Goal: Information Seeking & Learning: Find specific fact

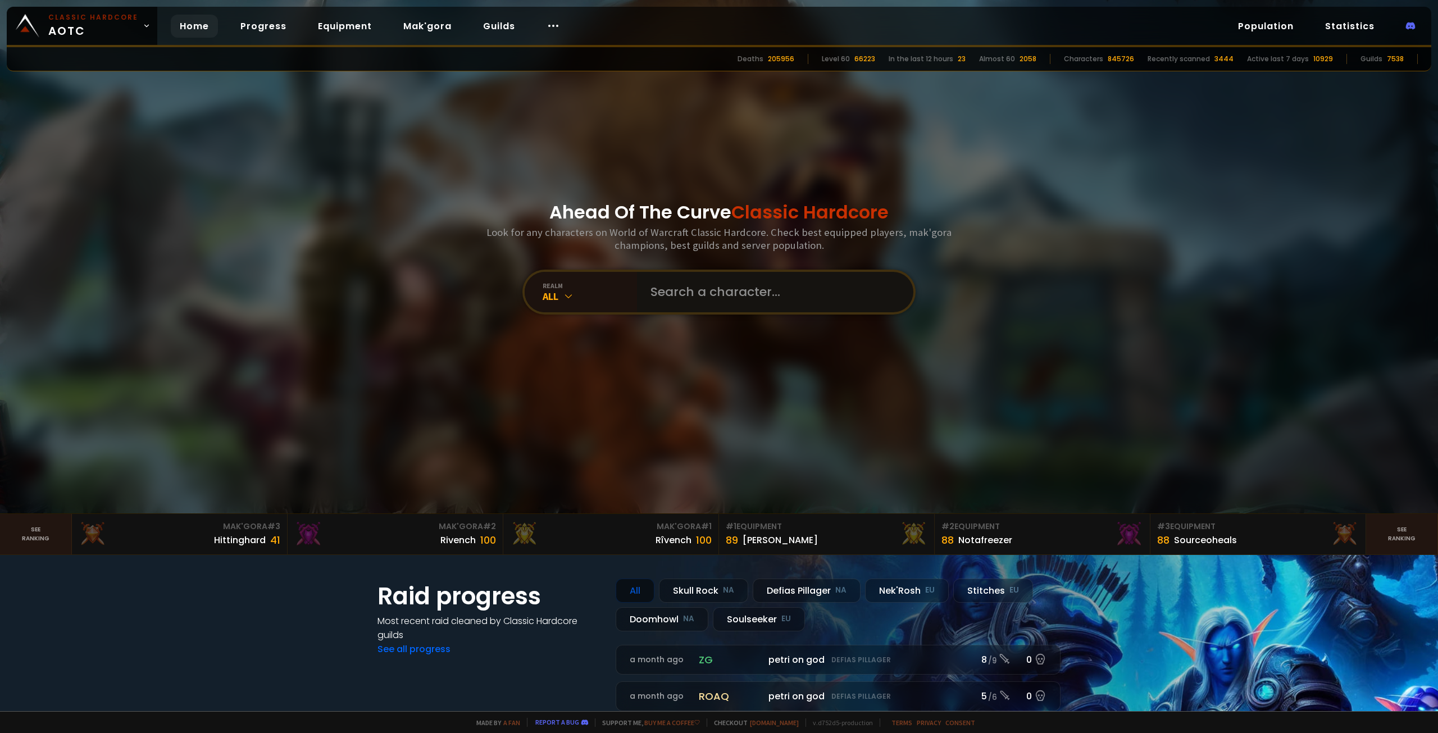
click at [702, 296] on input "text" at bounding box center [772, 292] width 256 height 40
paste input "Korikann"
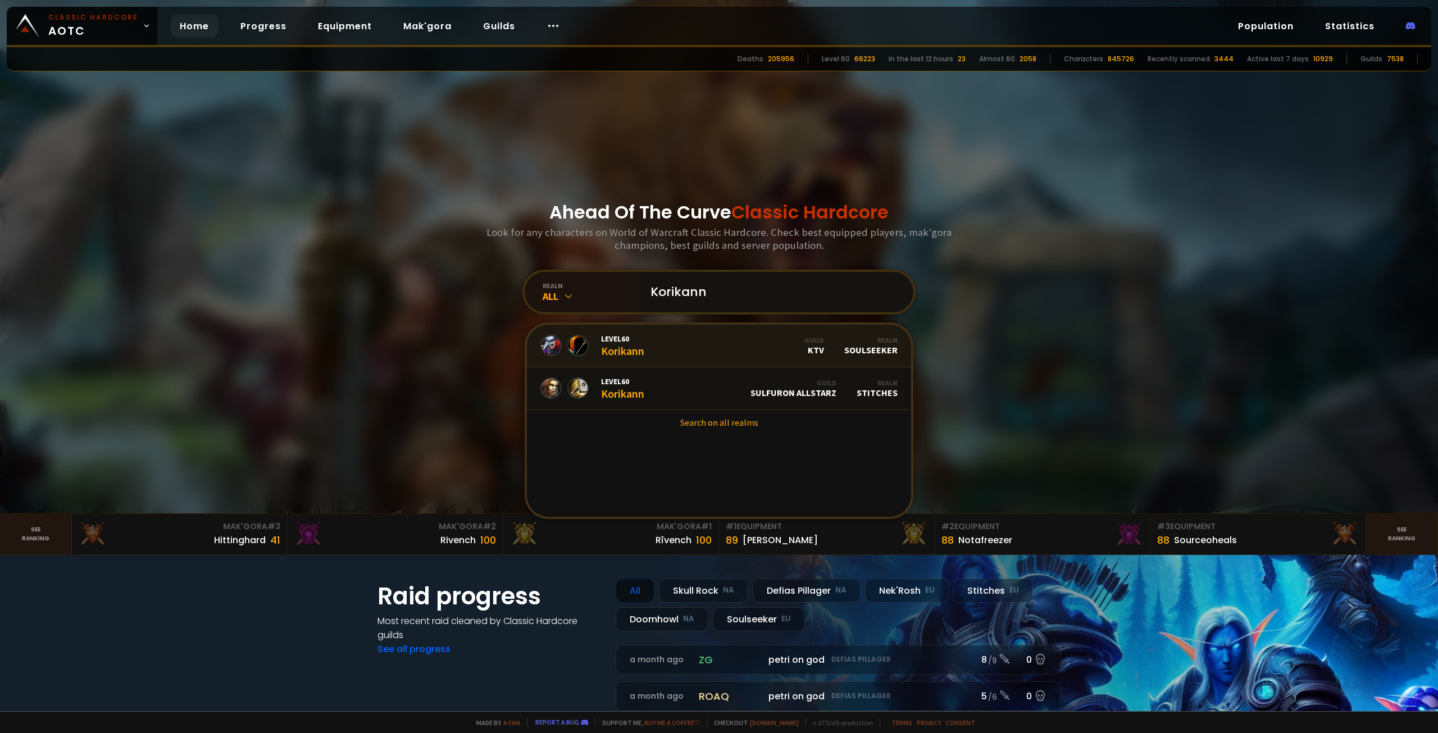
type input "Korikann"
click at [662, 354] on link "Level 60 Korikann Guild KTV Realm Soulseeker" at bounding box center [719, 346] width 384 height 43
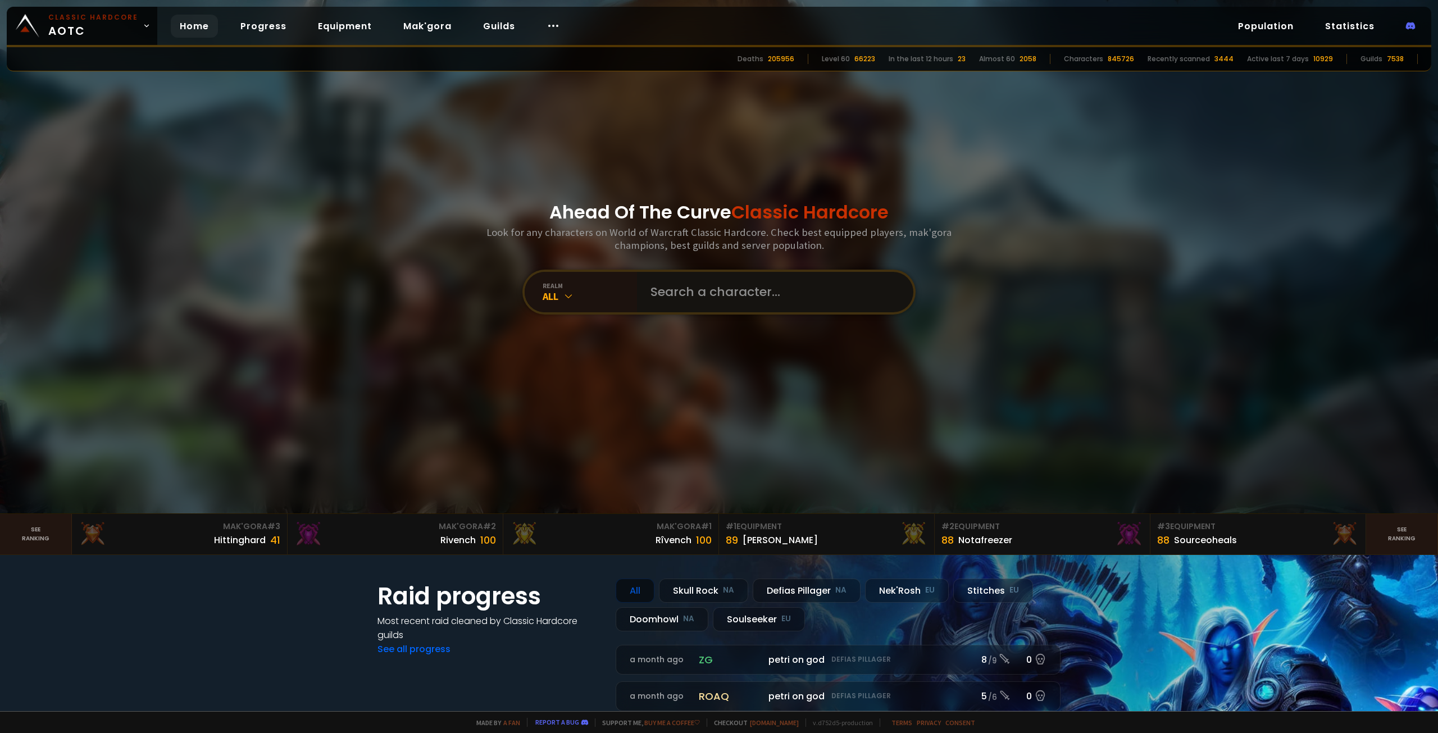
click at [715, 293] on input "text" at bounding box center [772, 292] width 256 height 40
paste input "[PERSON_NAME]"
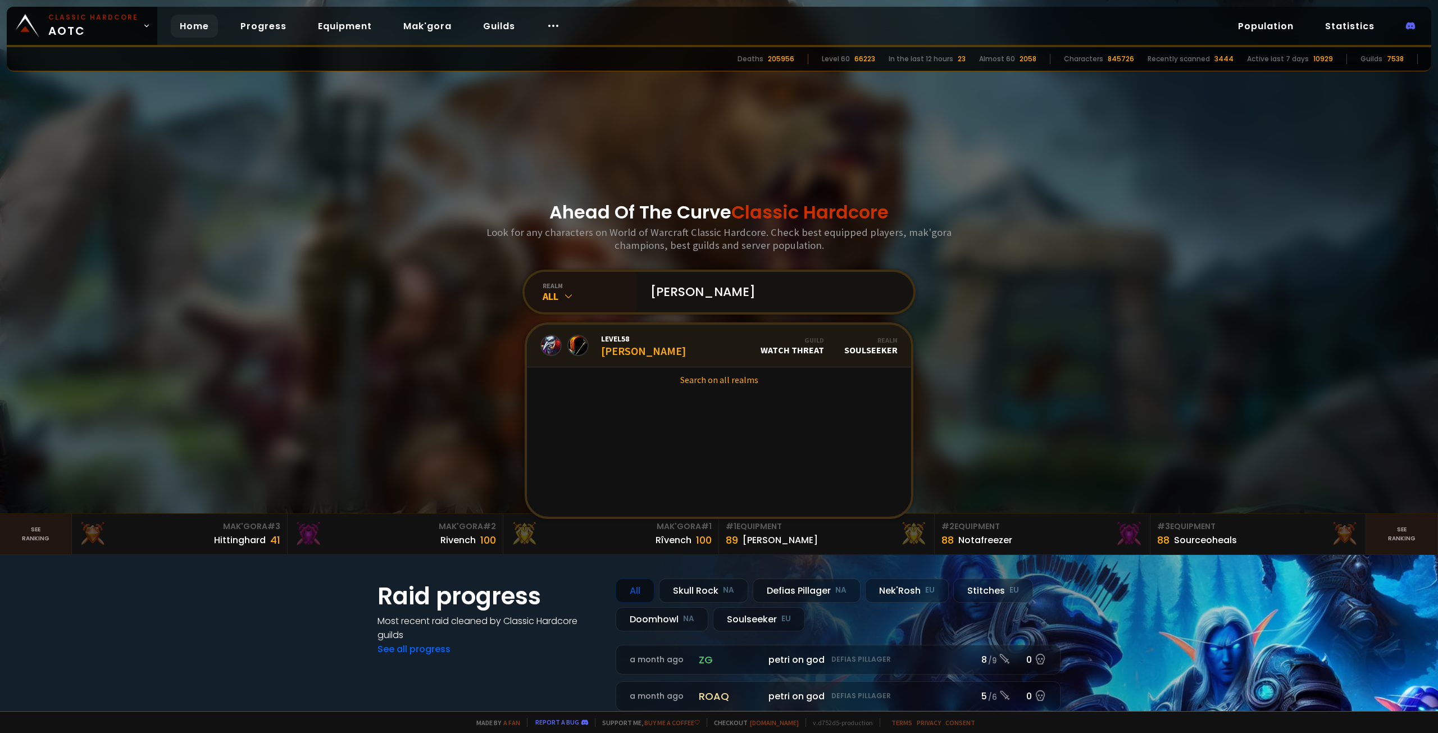
type input "[PERSON_NAME]"
click at [731, 348] on link "Level 58 [PERSON_NAME] Guild Watch Threat Realm Soulseeker" at bounding box center [719, 346] width 384 height 43
